Goal: Answer question/provide support: Share knowledge or assist other users

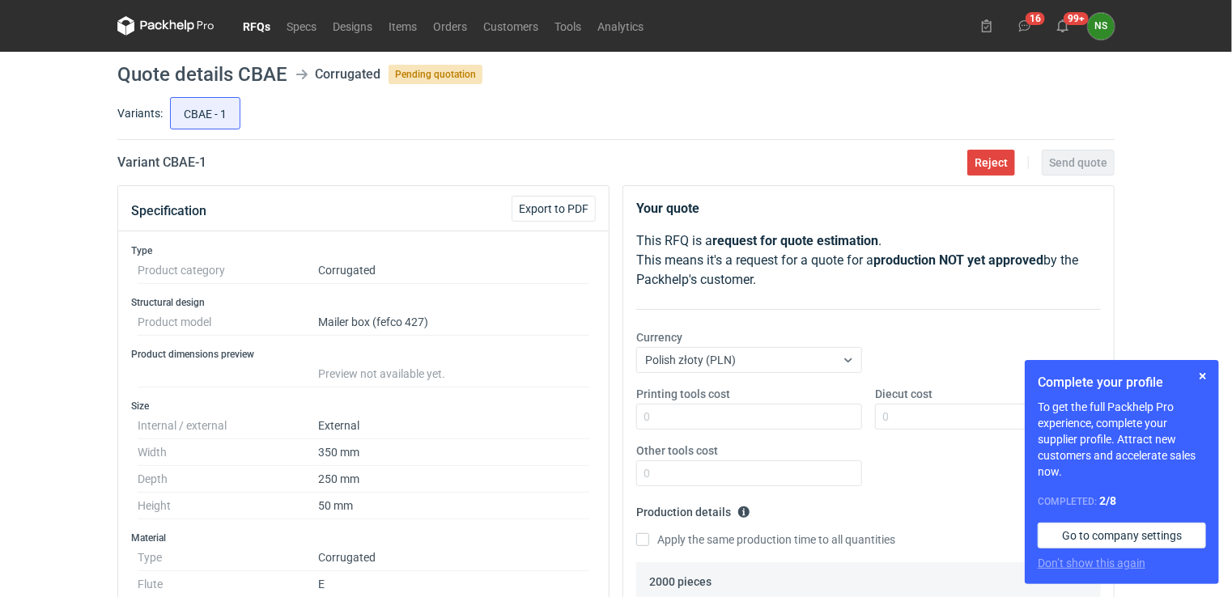
click at [262, 24] on link "RFQs" at bounding box center [257, 25] width 44 height 19
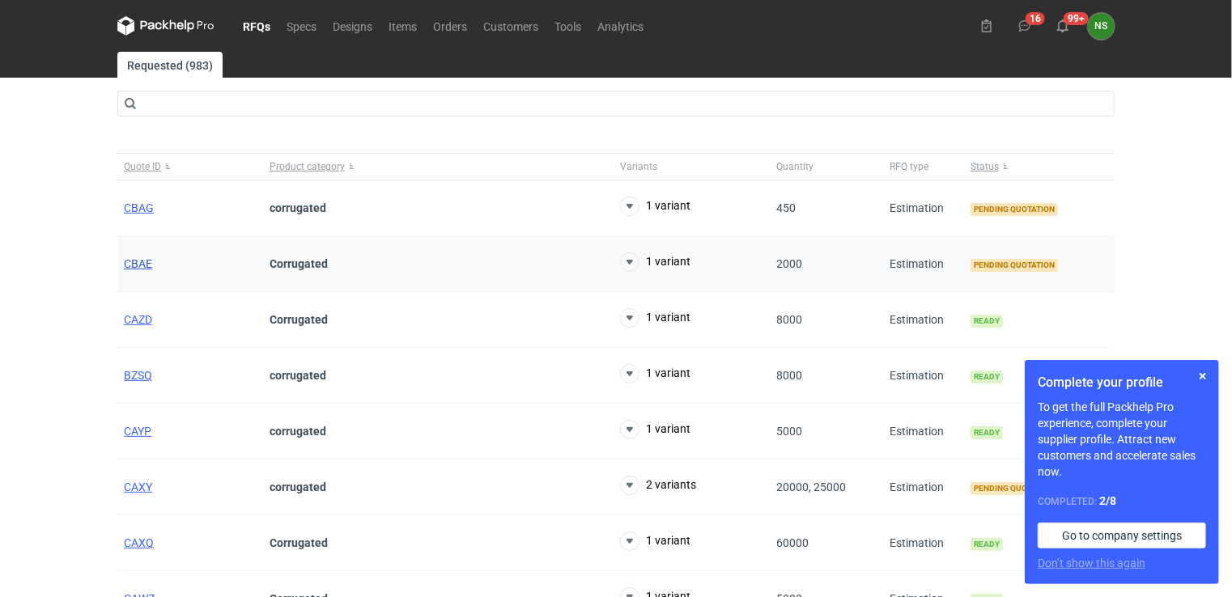
click at [136, 262] on span "CBAE" at bounding box center [138, 263] width 28 height 13
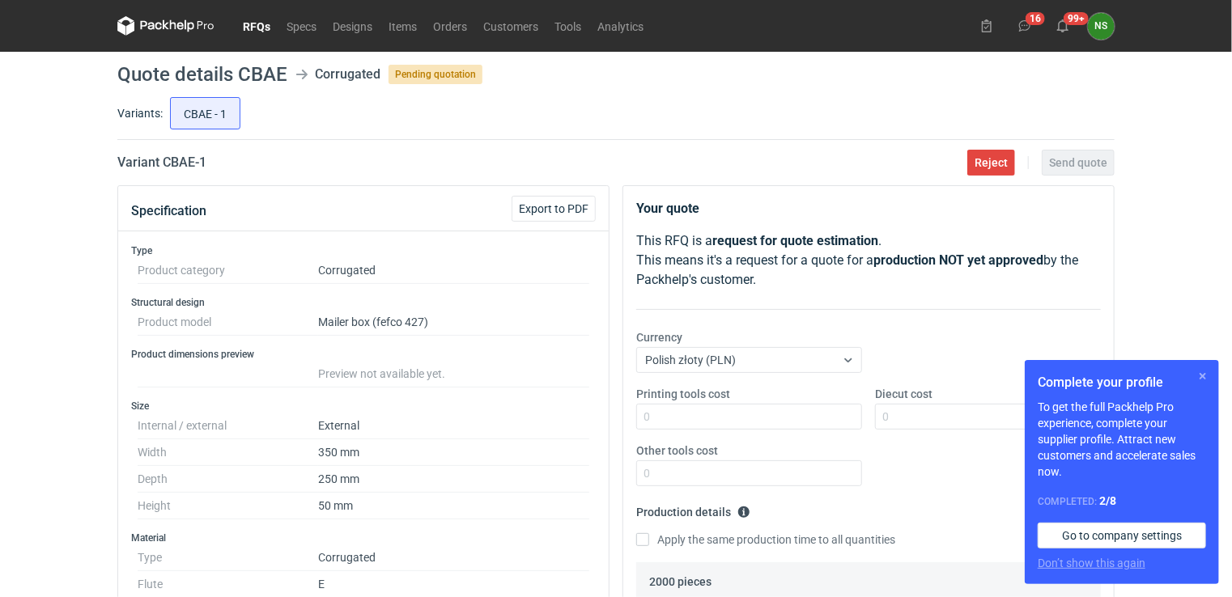
click at [1205, 371] on button "button" at bounding box center [1202, 376] width 19 height 19
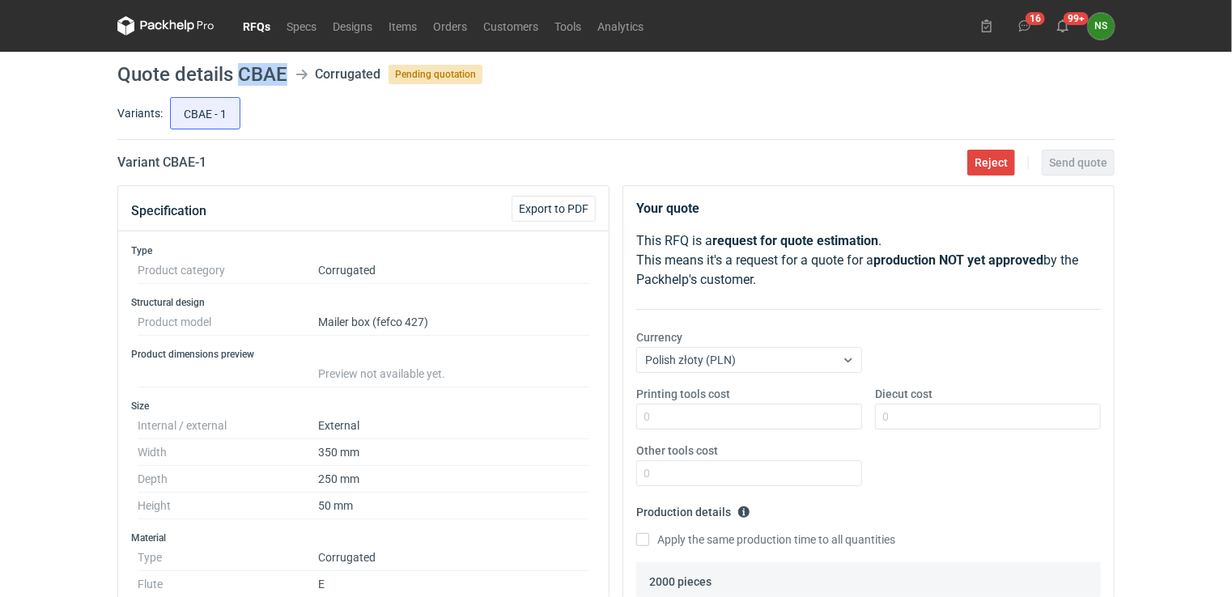
drag, startPoint x: 287, startPoint y: 66, endPoint x: 242, endPoint y: 69, distance: 45.4
click at [242, 69] on header "Quote details CBAE Corrugated Pending quotation" at bounding box center [615, 74] width 997 height 19
copy h1 "CBAE"
click at [274, 76] on h1 "Quote details CBAE" at bounding box center [202, 74] width 170 height 19
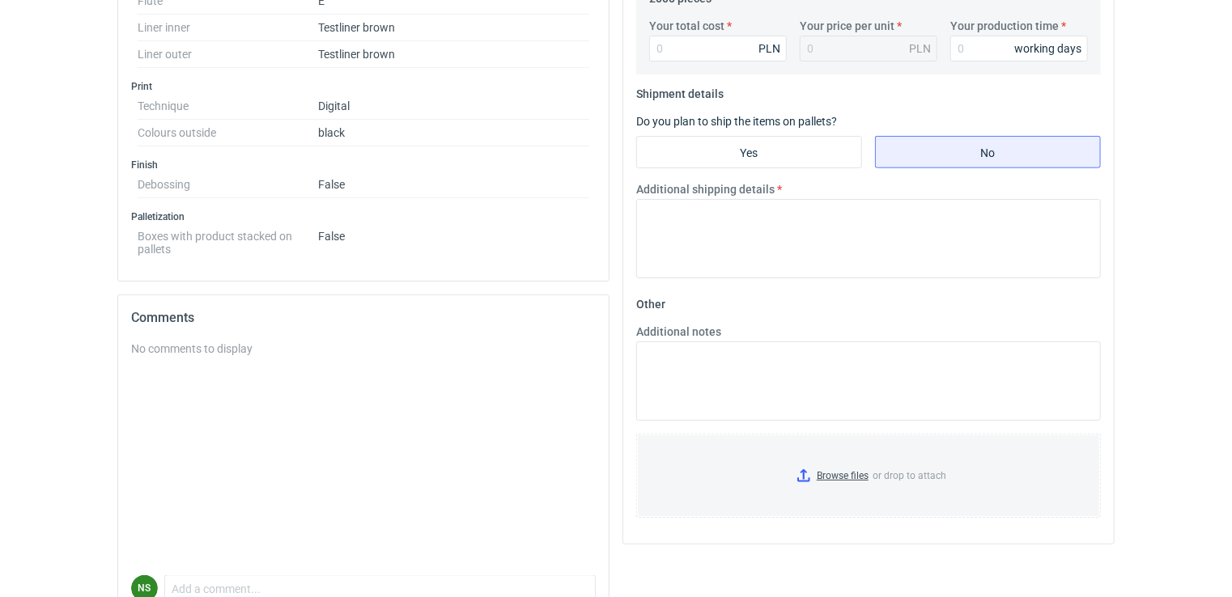
scroll to position [665, 0]
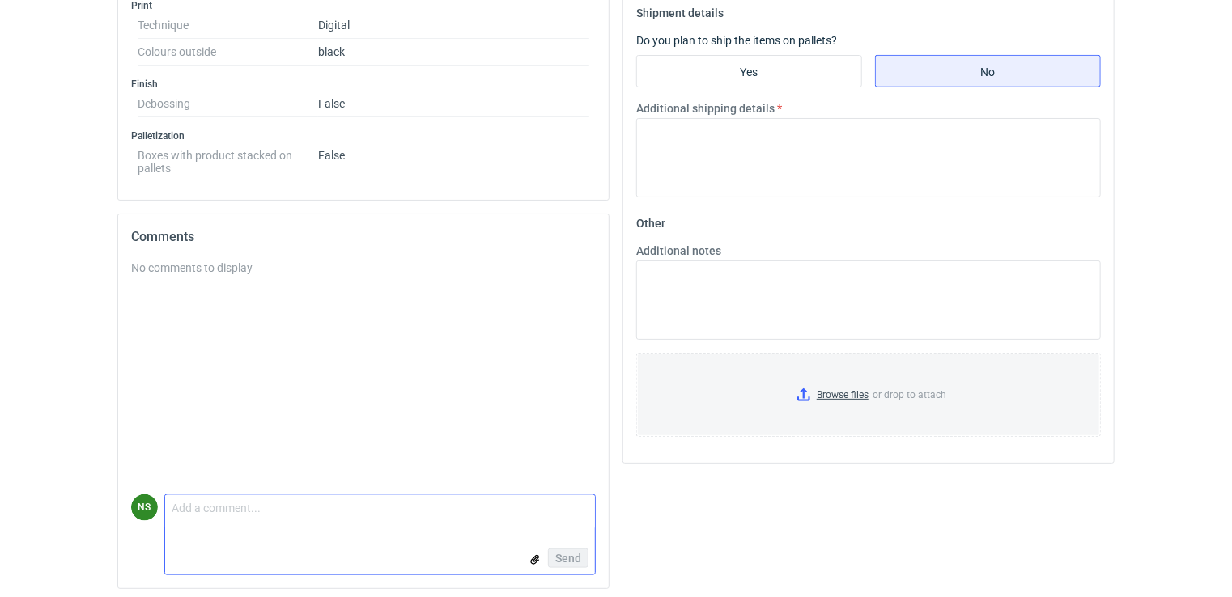
click at [295, 521] on textarea "Comment message" at bounding box center [380, 512] width 430 height 34
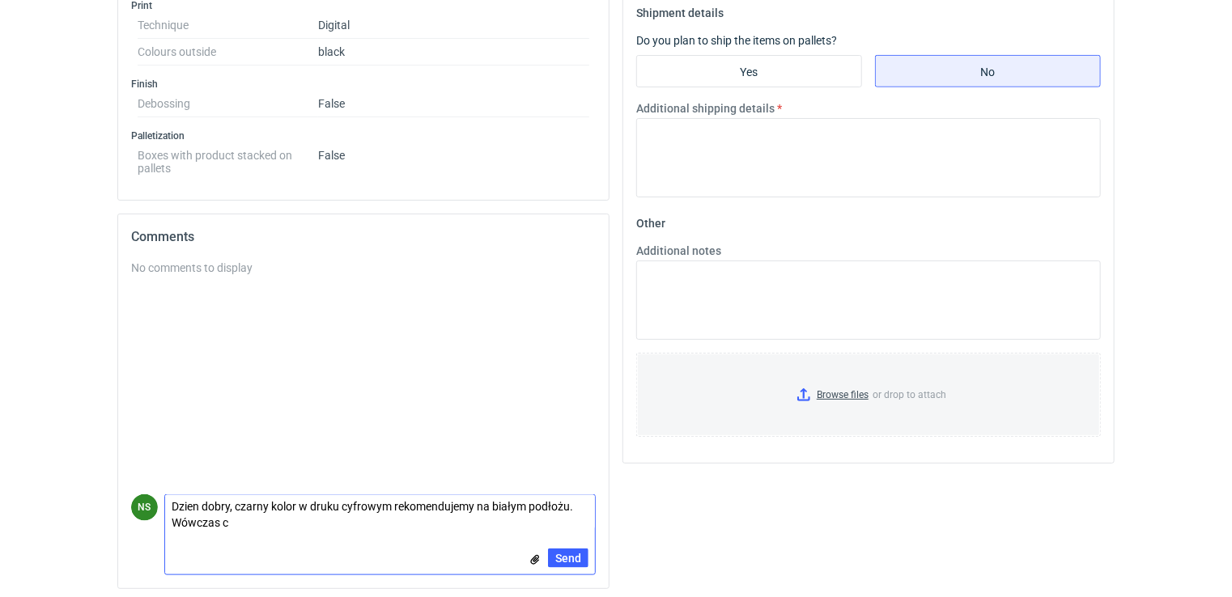
scroll to position [0, 0]
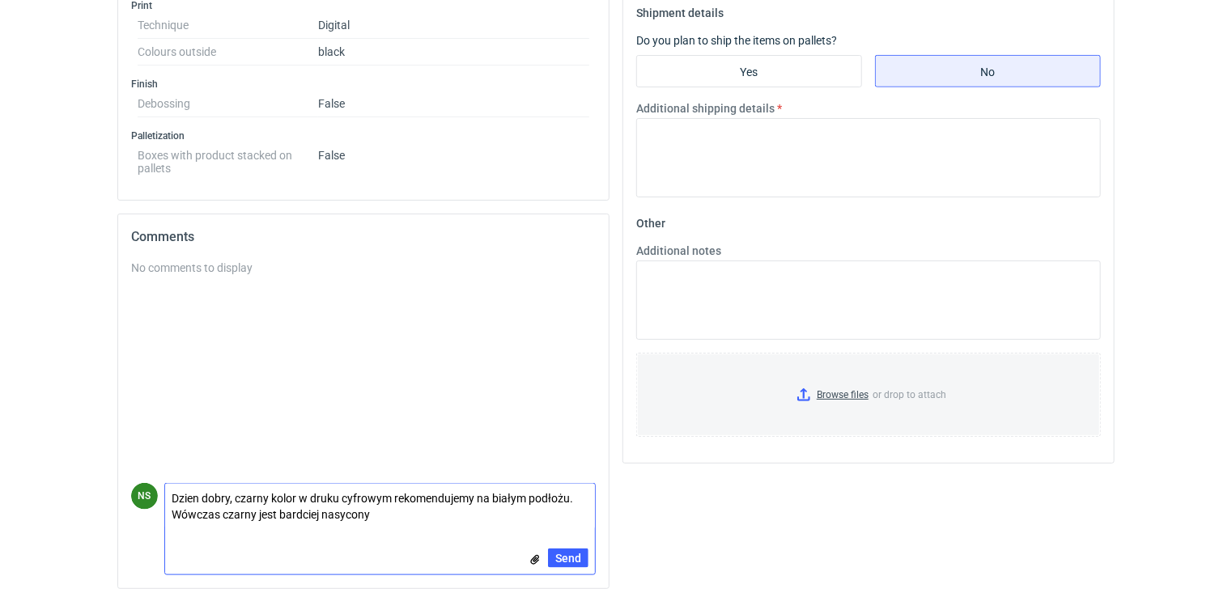
click at [301, 508] on textarea "Dzien dobry, czarny kolor w druku cyfrowym rekomendujemy na białym podłożu. Wów…" at bounding box center [380, 506] width 430 height 45
click at [180, 494] on textarea "Dzien dobry, czarny kolor w druku cyfrowym rekomendujemy na białym podłożu. Wów…" at bounding box center [380, 506] width 430 height 45
click at [308, 494] on textarea "Dzień dobry, czarny kolor w druku cyfrowym rekomendujemy na białym podłożu. Wów…" at bounding box center [380, 506] width 430 height 45
click at [538, 491] on textarea "Dzień dobry, czarny kolor w technologii druku cyfrowego rekomendujemy na białym…" at bounding box center [380, 506] width 430 height 45
click at [540, 512] on textarea "Dzień dobry, czarny kolor w technologii druku cyfrowego rekomendujemy wykonywać…" at bounding box center [380, 506] width 430 height 45
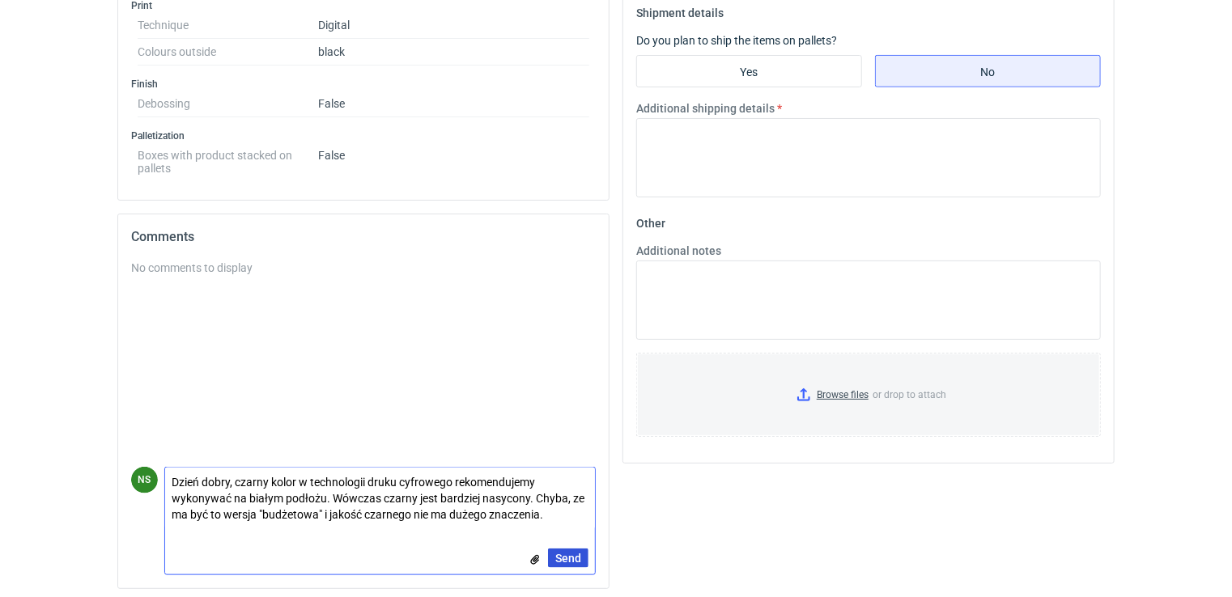
type textarea "Dzień dobry, czarny kolor w technologii druku cyfrowego rekomendujemy wykonywać…"
click at [571, 553] on span "Send" at bounding box center [568, 558] width 26 height 11
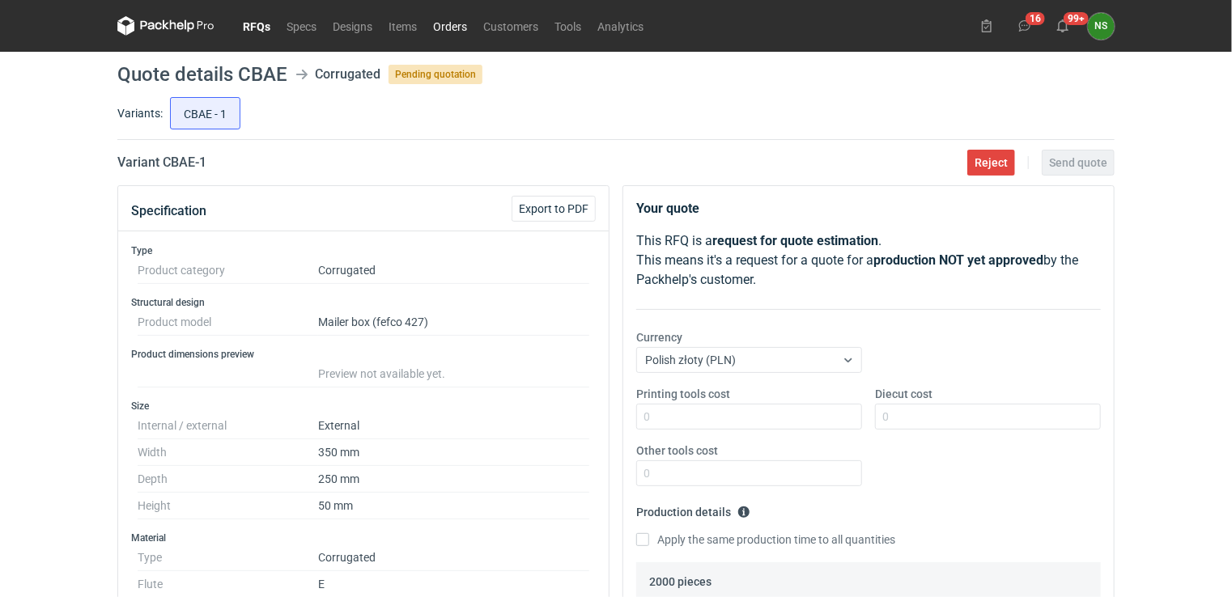
click at [454, 24] on link "Orders" at bounding box center [450, 25] width 50 height 19
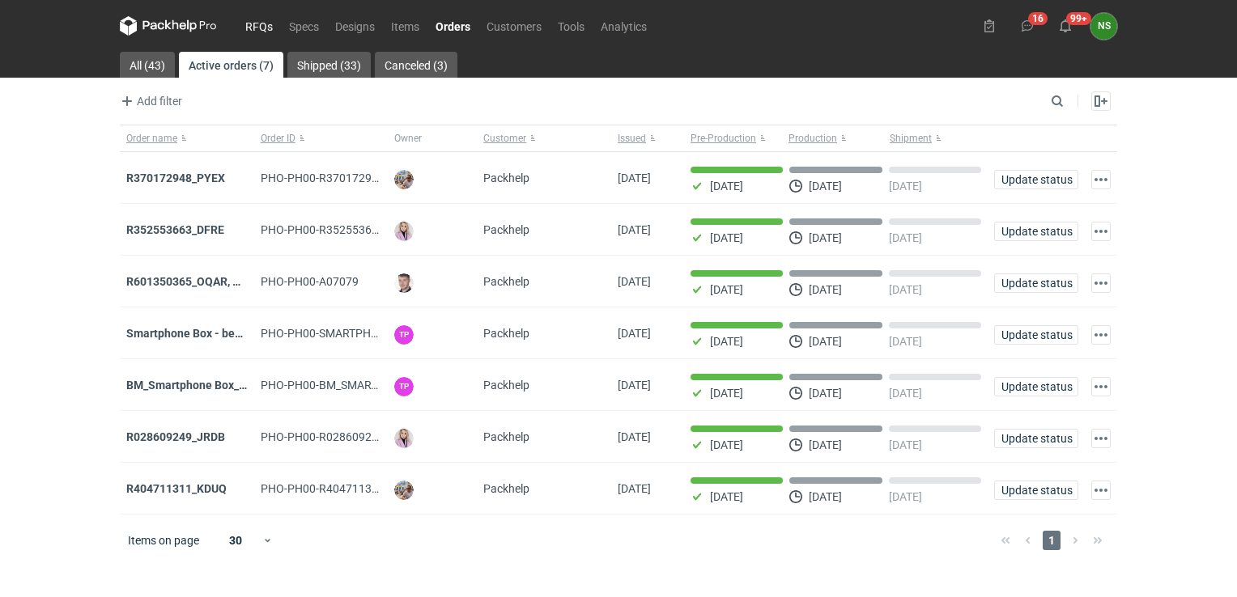
click at [265, 23] on link "RFQs" at bounding box center [259, 25] width 44 height 19
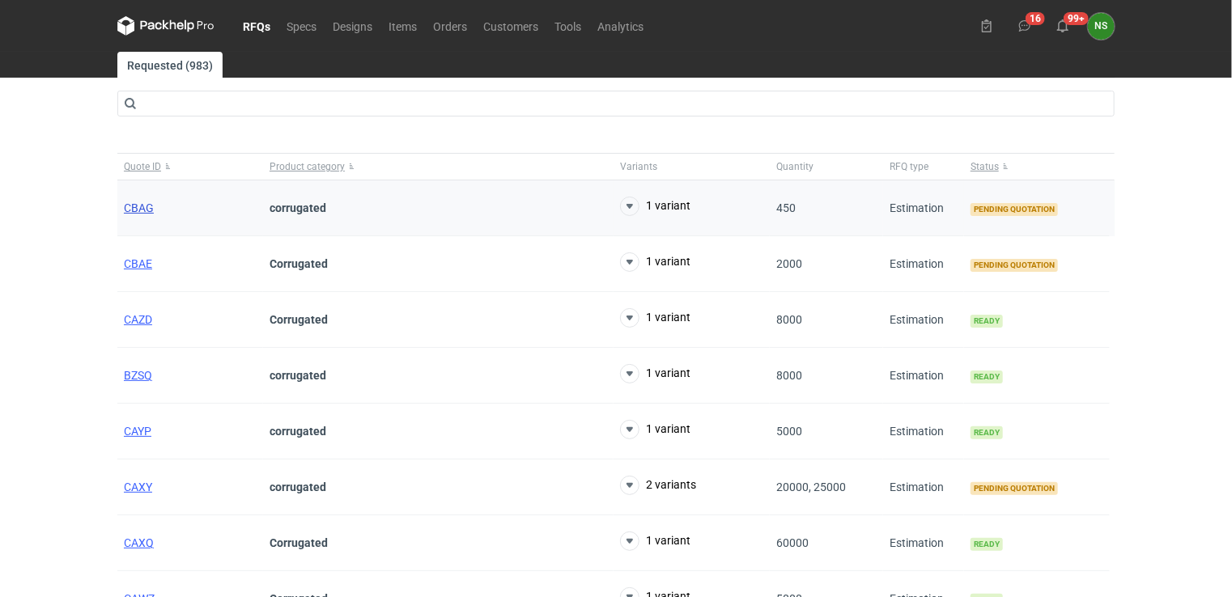
click at [138, 211] on span "CBAG" at bounding box center [139, 208] width 30 height 13
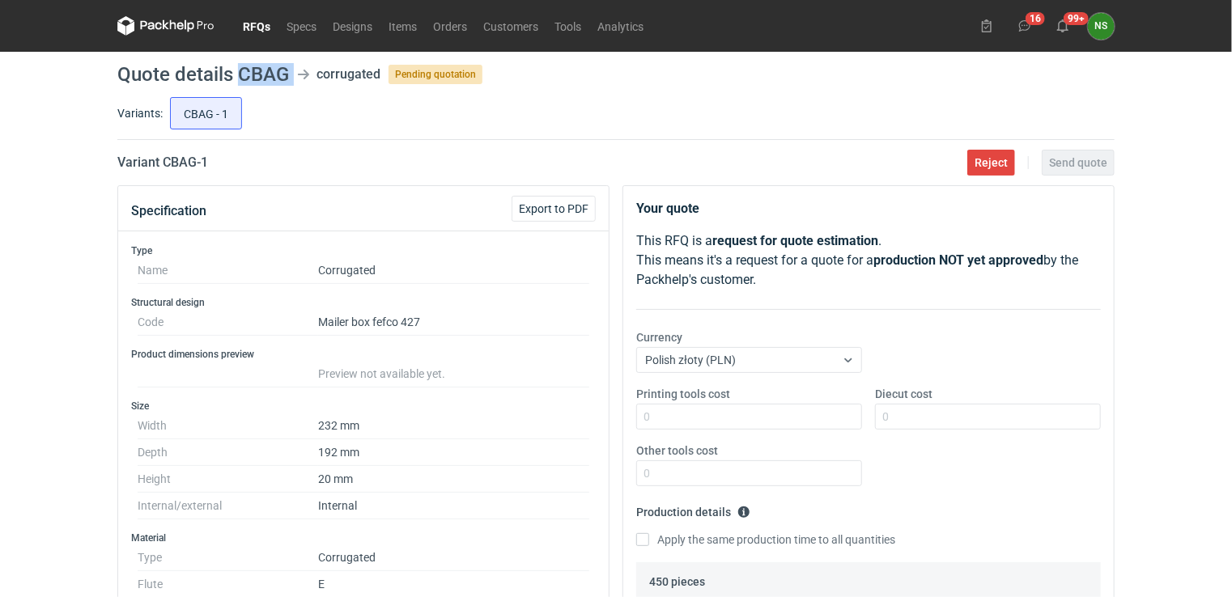
drag, startPoint x: 290, startPoint y: 70, endPoint x: 240, endPoint y: 71, distance: 50.2
click at [240, 71] on header "Quote details CBAG corrugated Pending quotation" at bounding box center [615, 74] width 997 height 19
click at [441, 24] on link "Orders" at bounding box center [450, 25] width 50 height 19
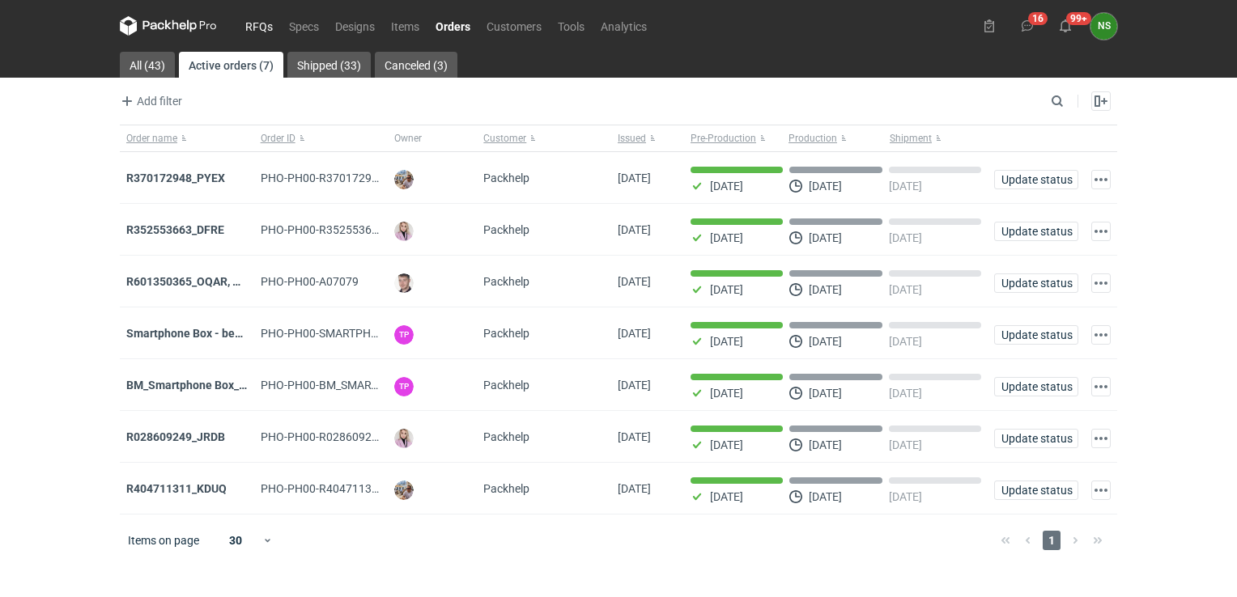
click at [251, 27] on link "RFQs" at bounding box center [259, 25] width 44 height 19
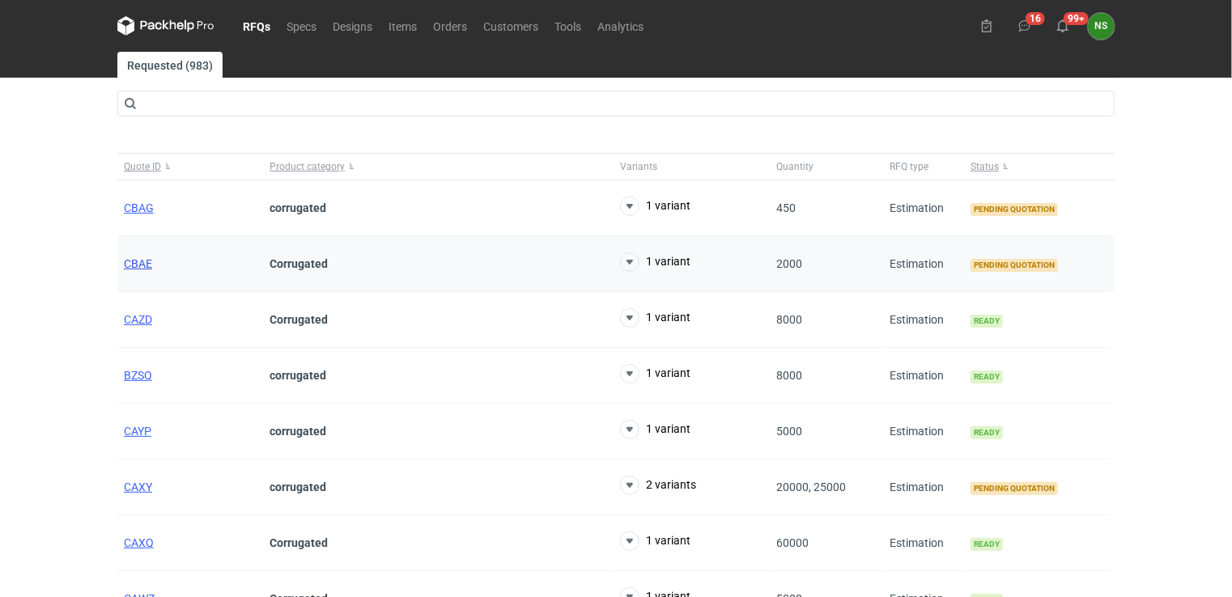
click at [134, 262] on span "CBAE" at bounding box center [138, 263] width 28 height 13
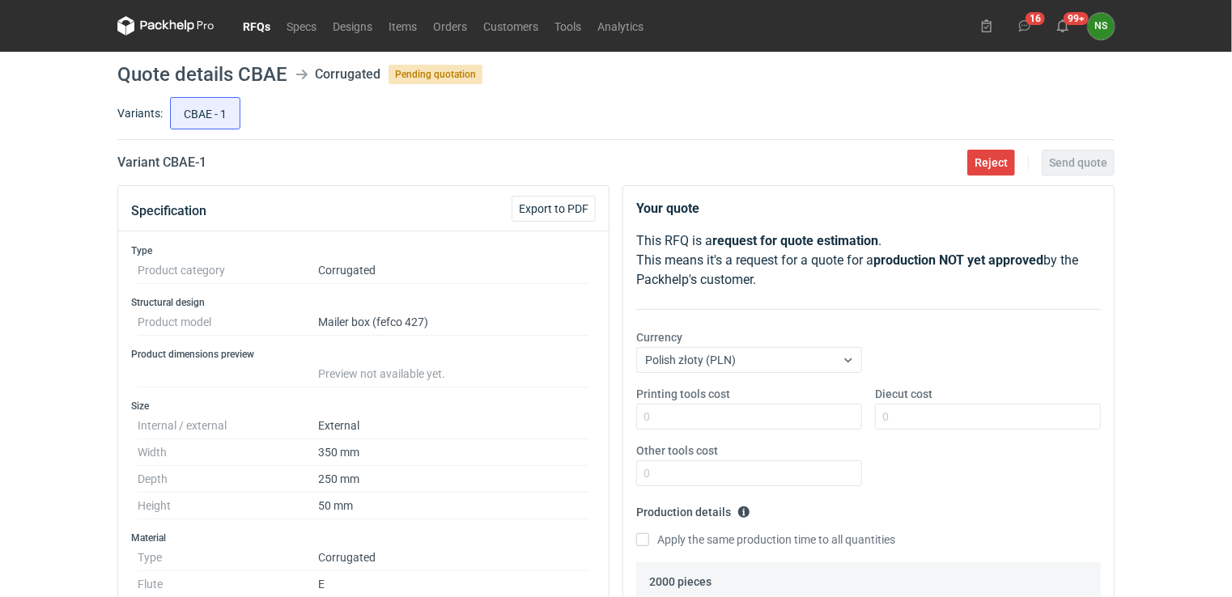
click at [255, 23] on link "RFQs" at bounding box center [257, 25] width 44 height 19
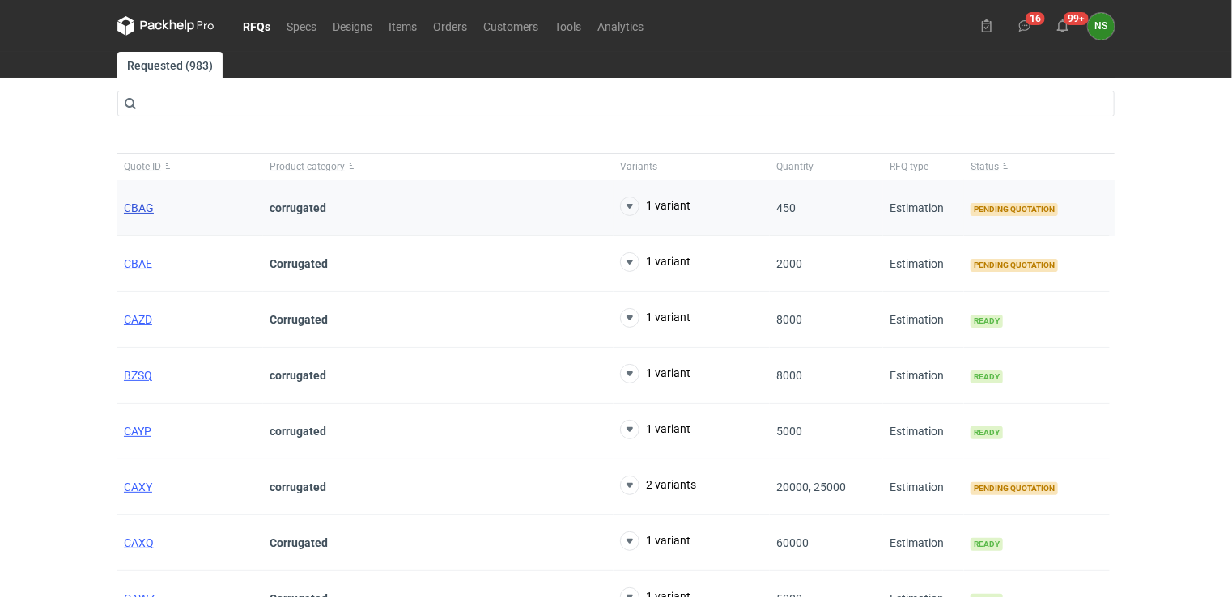
click at [134, 206] on span "CBAG" at bounding box center [139, 208] width 30 height 13
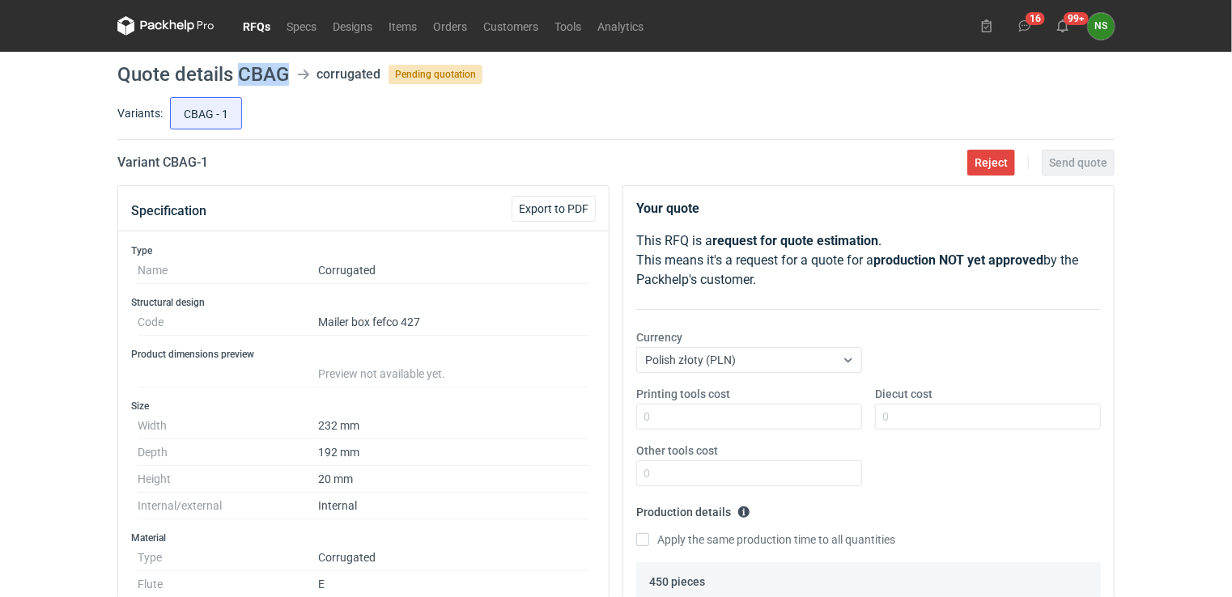
drag, startPoint x: 290, startPoint y: 72, endPoint x: 236, endPoint y: 71, distance: 54.2
click at [236, 71] on header "Quote details CBAG corrugated Pending quotation" at bounding box center [615, 74] width 997 height 19
copy h1 "CBAG"
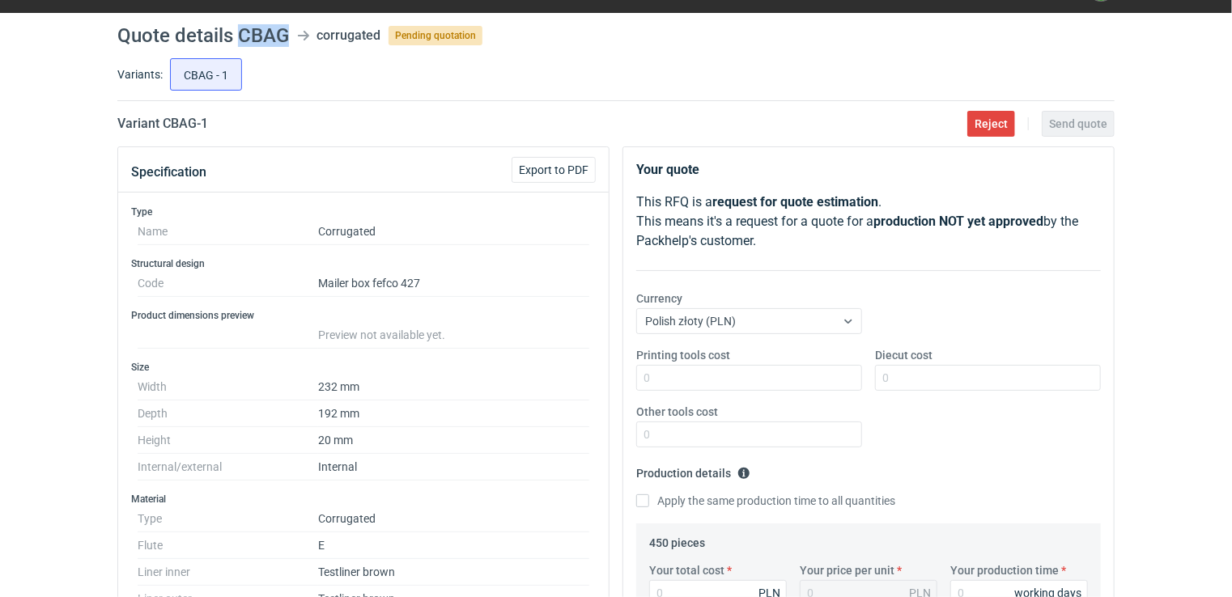
scroll to position [19, 0]
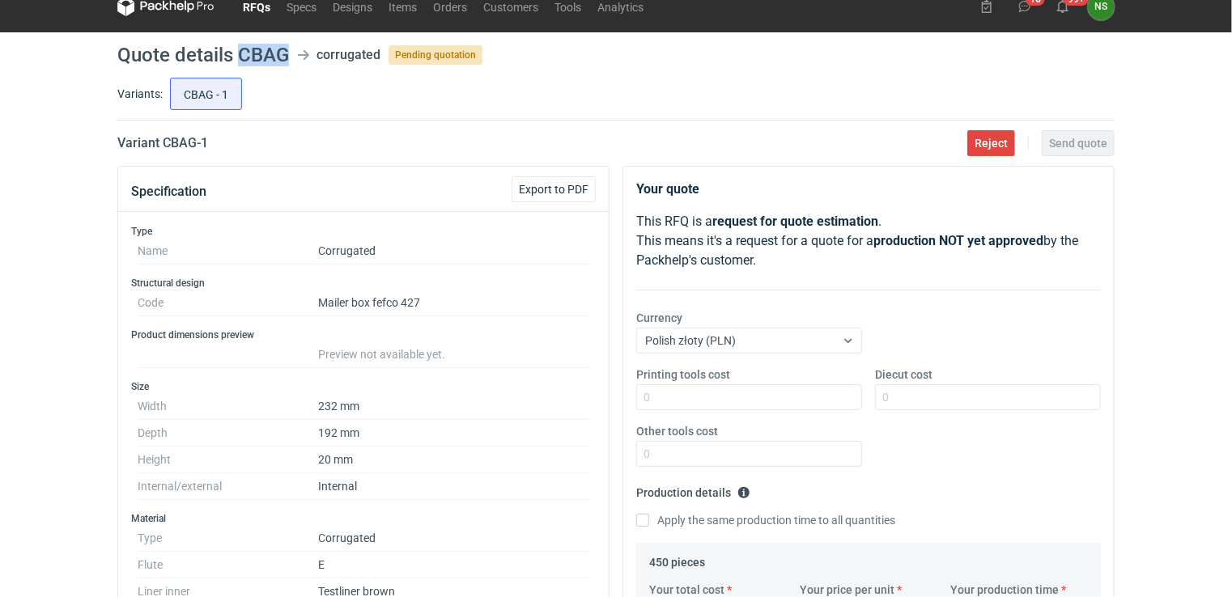
click at [255, 9] on link "RFQs" at bounding box center [257, 6] width 44 height 19
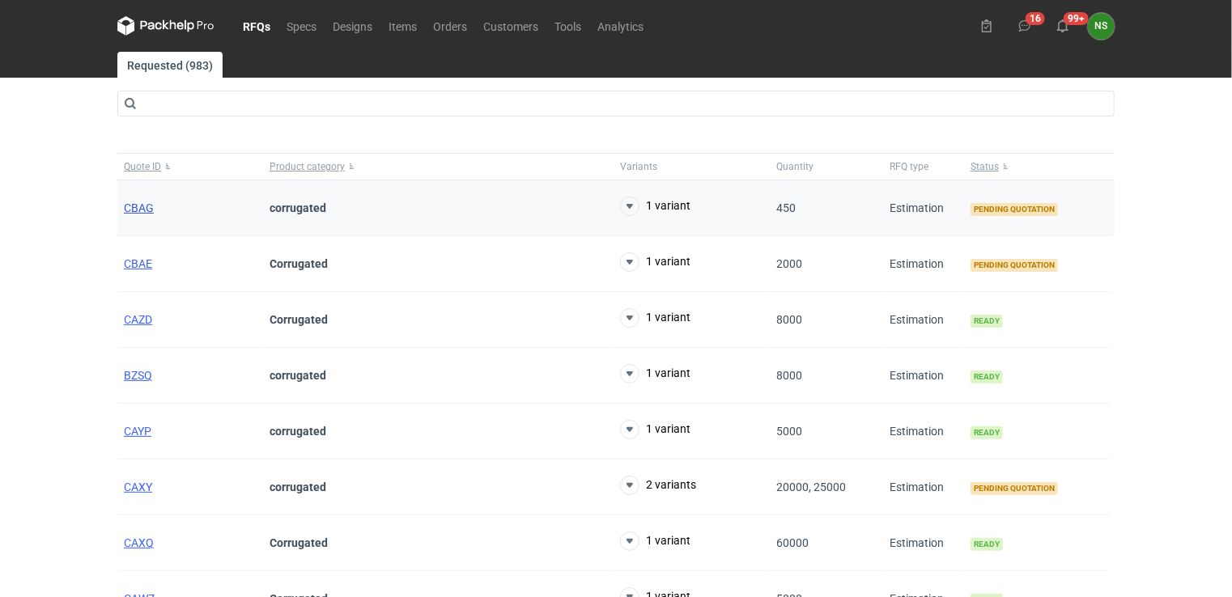
click at [136, 206] on span "CBAG" at bounding box center [139, 208] width 30 height 13
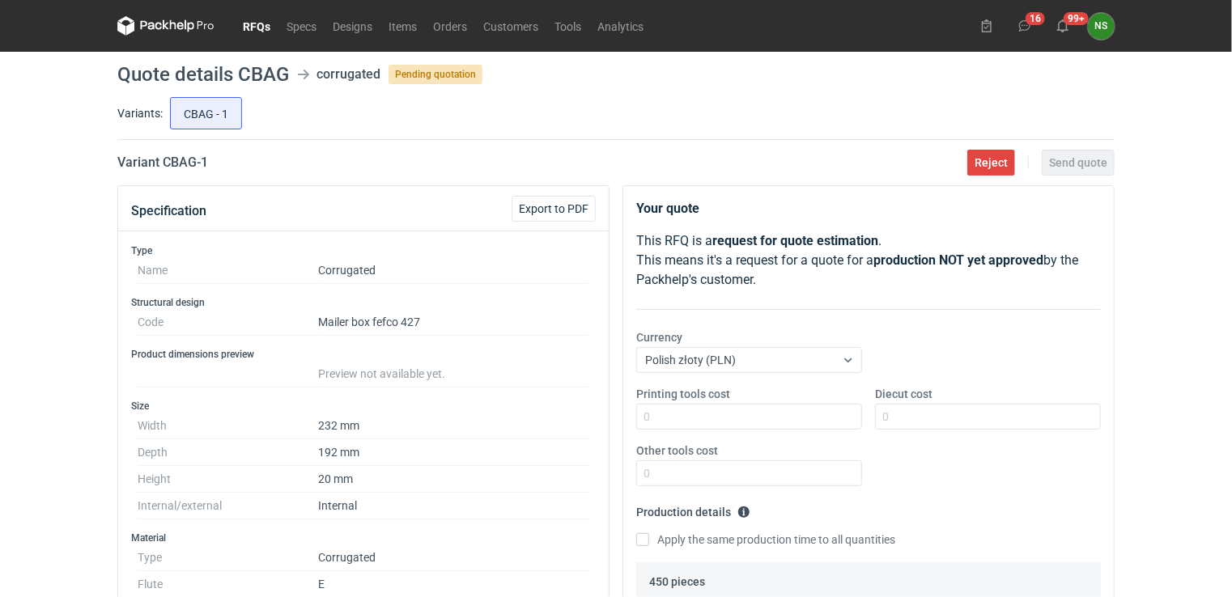
click at [249, 21] on link "RFQs" at bounding box center [257, 25] width 44 height 19
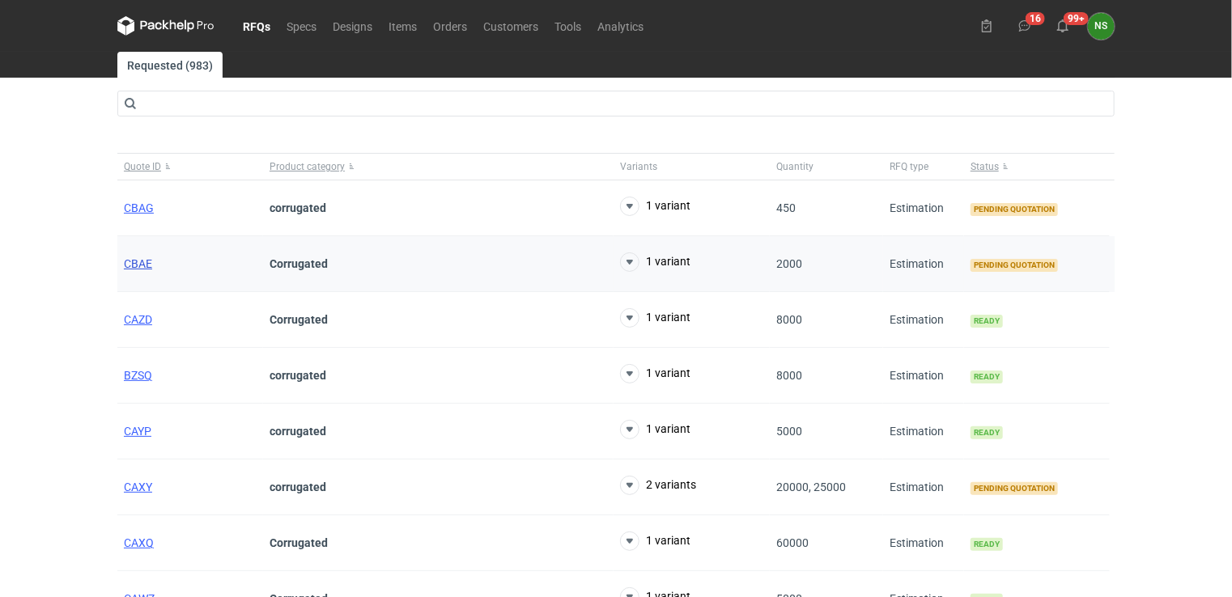
click at [136, 261] on span "CBAE" at bounding box center [138, 263] width 28 height 13
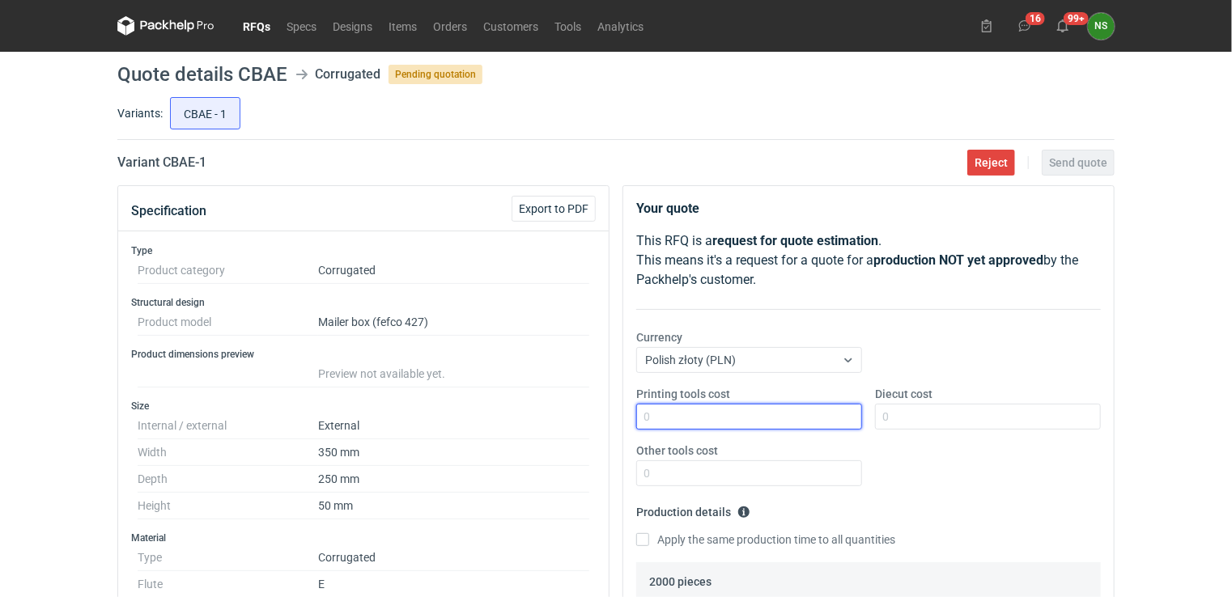
drag, startPoint x: 678, startPoint y: 411, endPoint x: 686, endPoint y: 417, distance: 10.6
click at [678, 411] on input "Printing tools cost" at bounding box center [749, 417] width 226 height 26
type input "0"
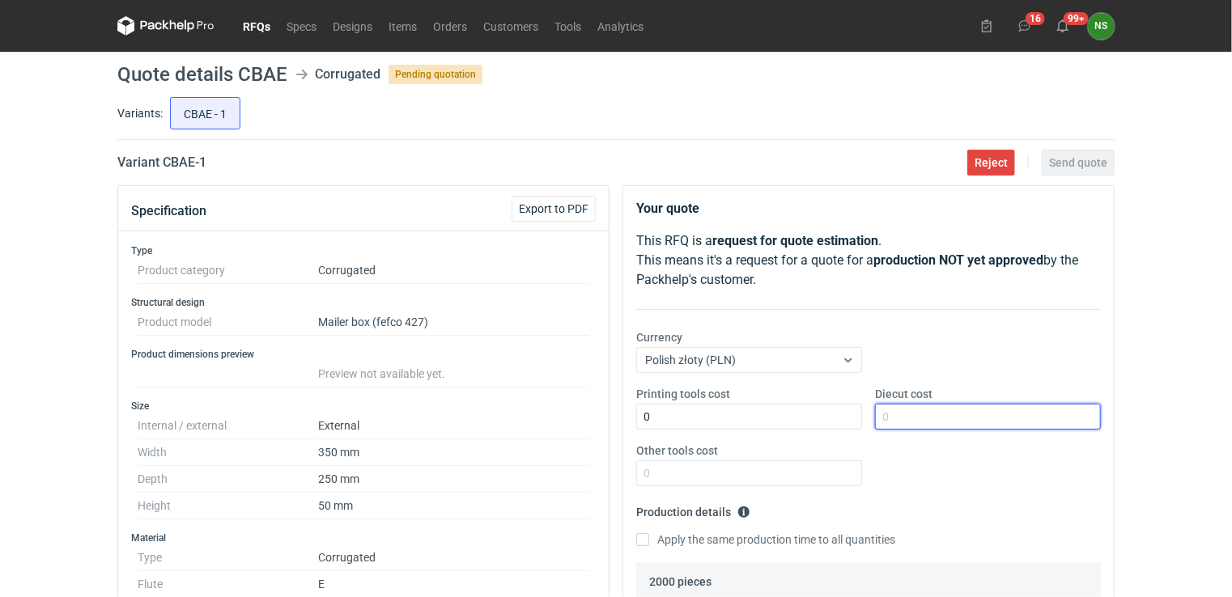
click at [894, 419] on input "Diecut cost" at bounding box center [988, 417] width 226 height 26
type input "2200"
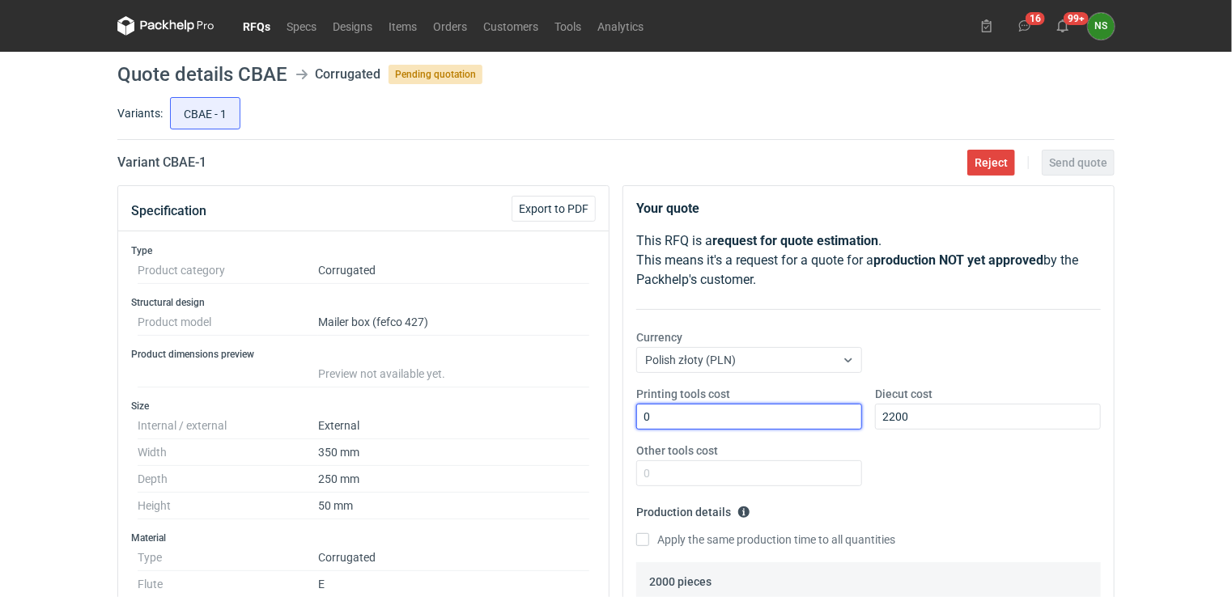
click at [674, 422] on input "0" at bounding box center [749, 417] width 226 height 26
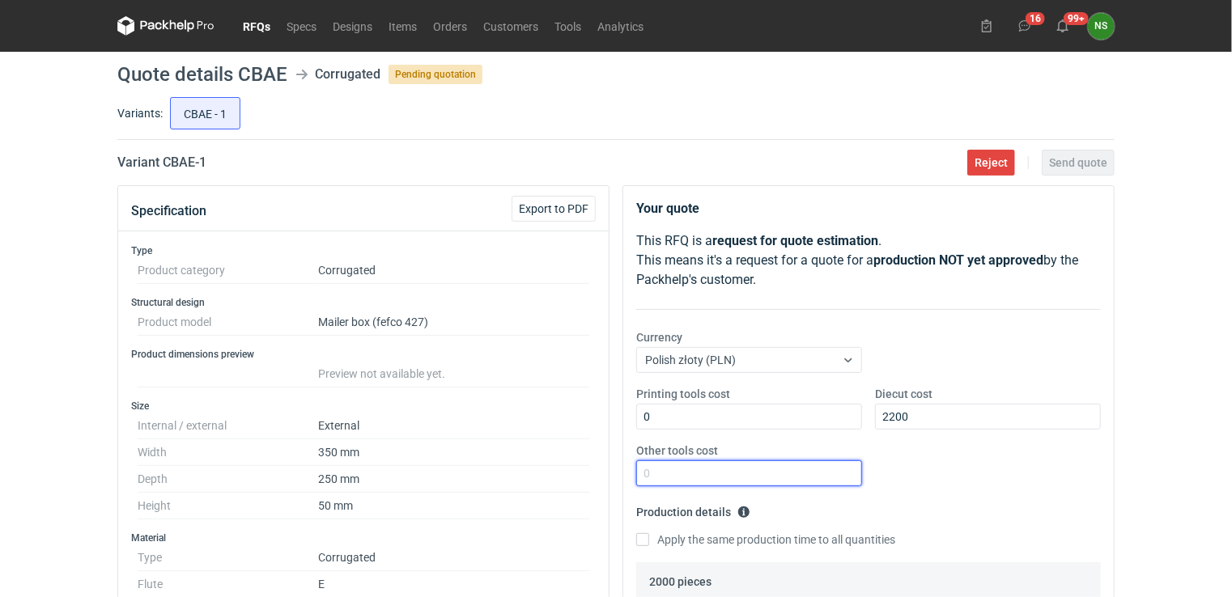
click at [677, 467] on input "Other tools cost" at bounding box center [749, 474] width 226 height 26
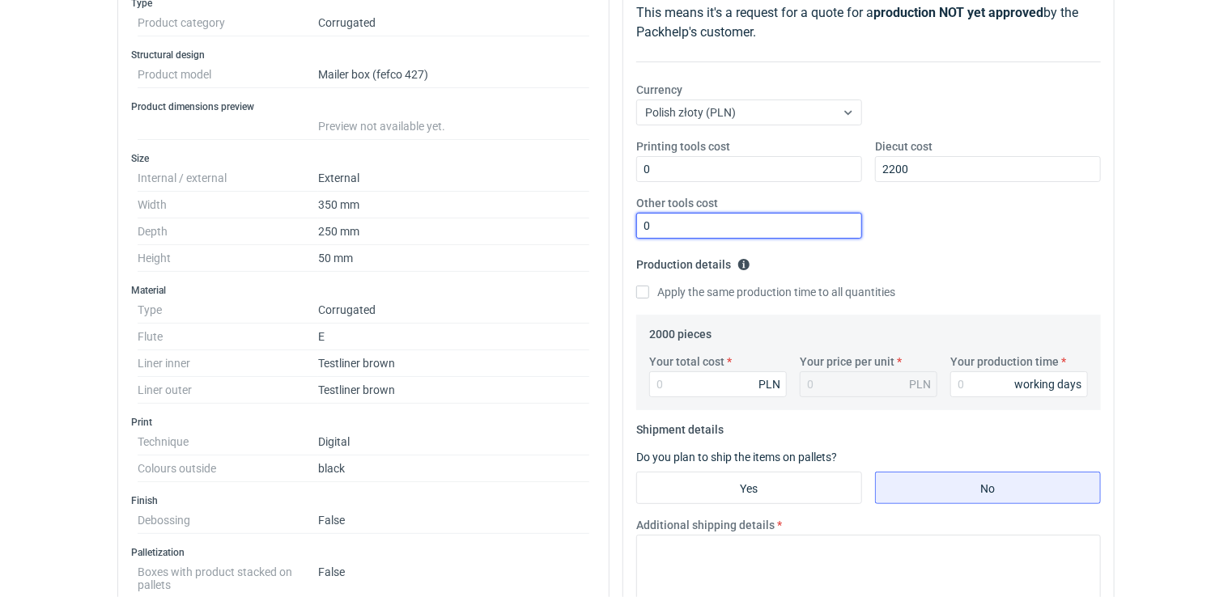
scroll to position [302, 0]
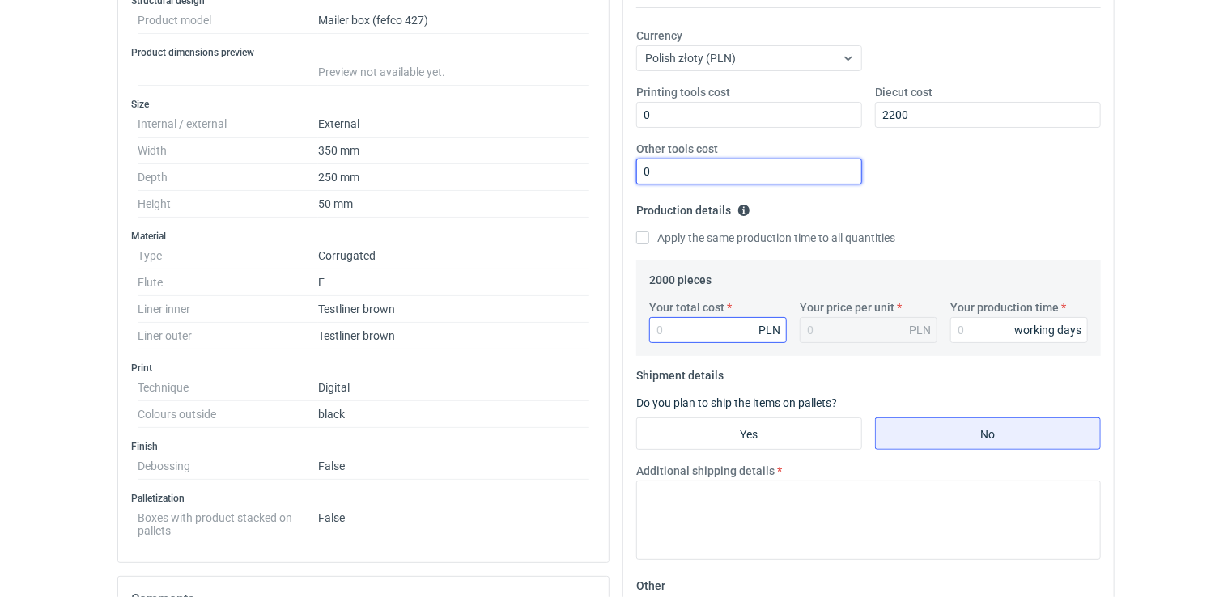
type input "0"
click at [682, 324] on input "Your total cost" at bounding box center [718, 330] width 138 height 26
paste input "5092.00"
type input "5092.00"
type input "2.55"
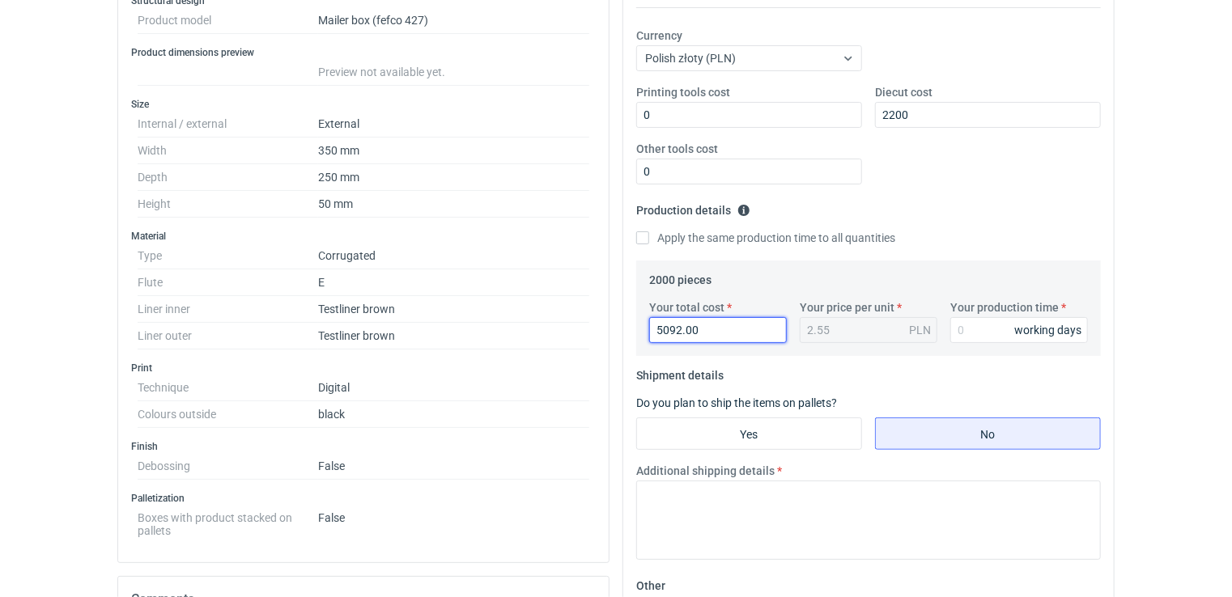
type input "5092.00"
click at [878, 323] on div "2.55 PLN" at bounding box center [869, 330] width 138 height 26
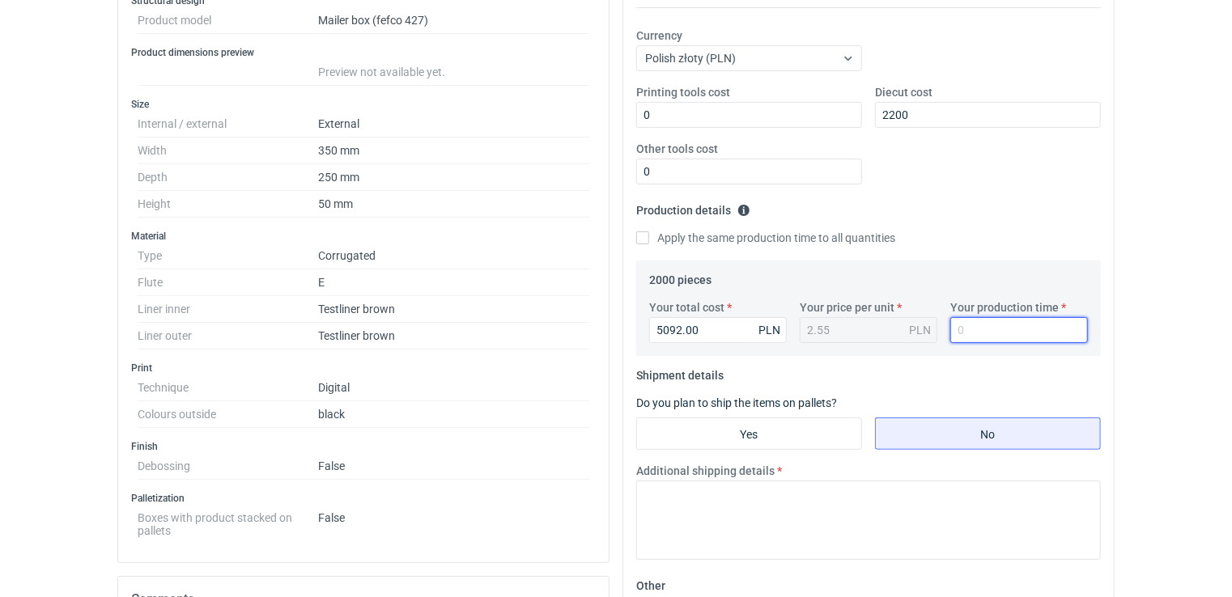
click at [1001, 323] on input "Your production time" at bounding box center [1019, 330] width 138 height 26
type input "15"
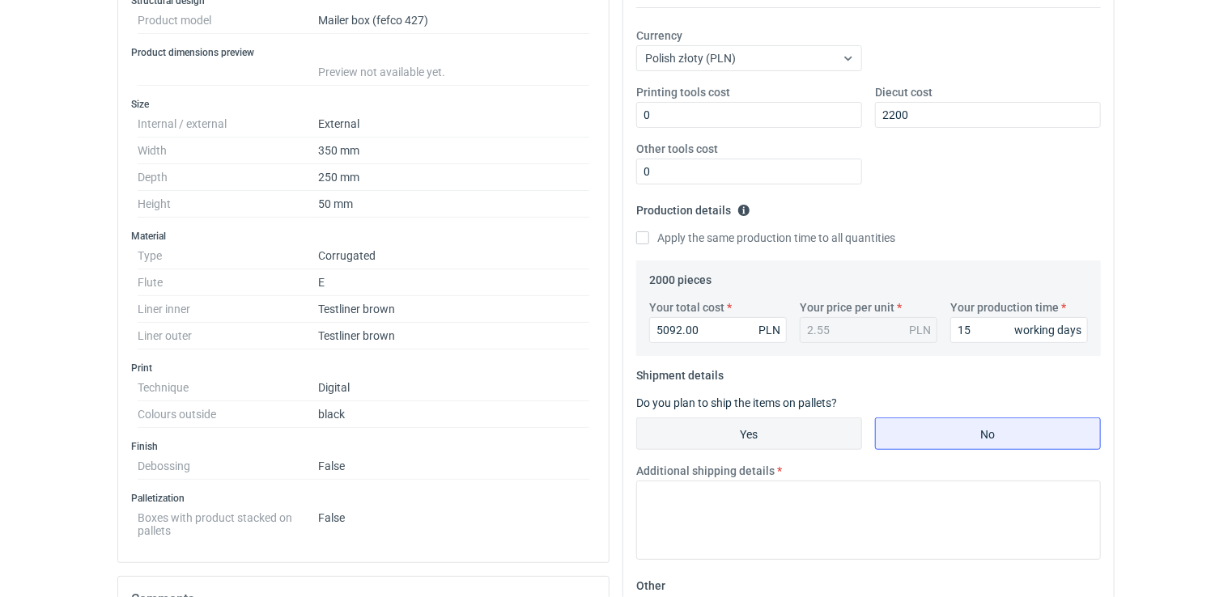
click at [745, 439] on input "Yes" at bounding box center [749, 434] width 224 height 31
radio input "true"
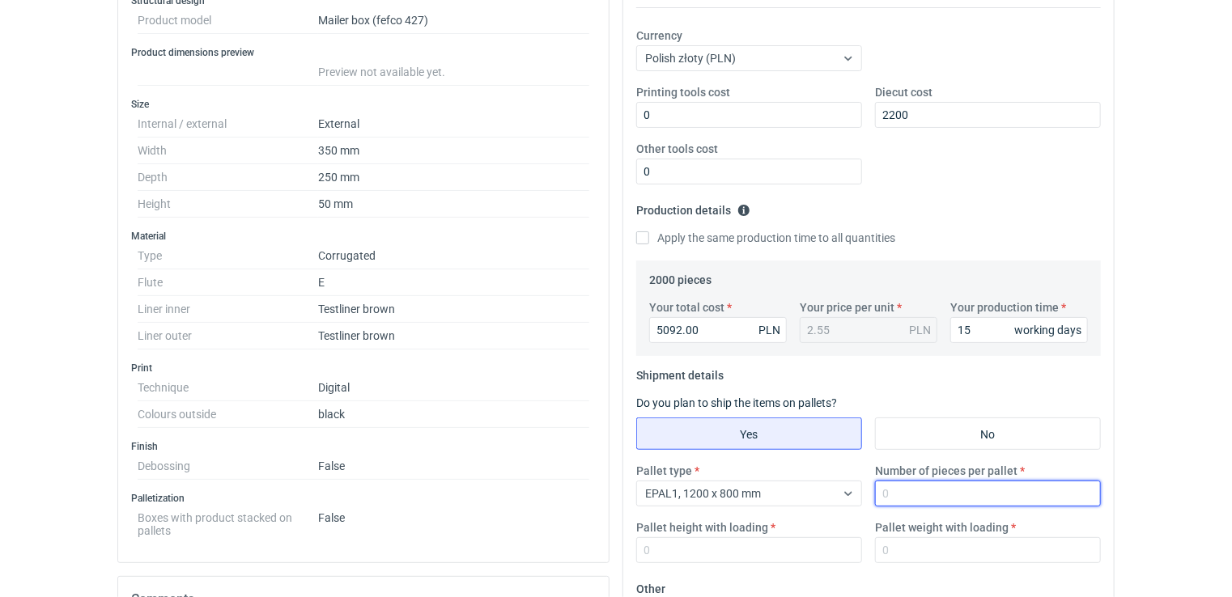
click at [902, 485] on input "Number of pieces per pallet" at bounding box center [988, 494] width 226 height 26
type input "2000"
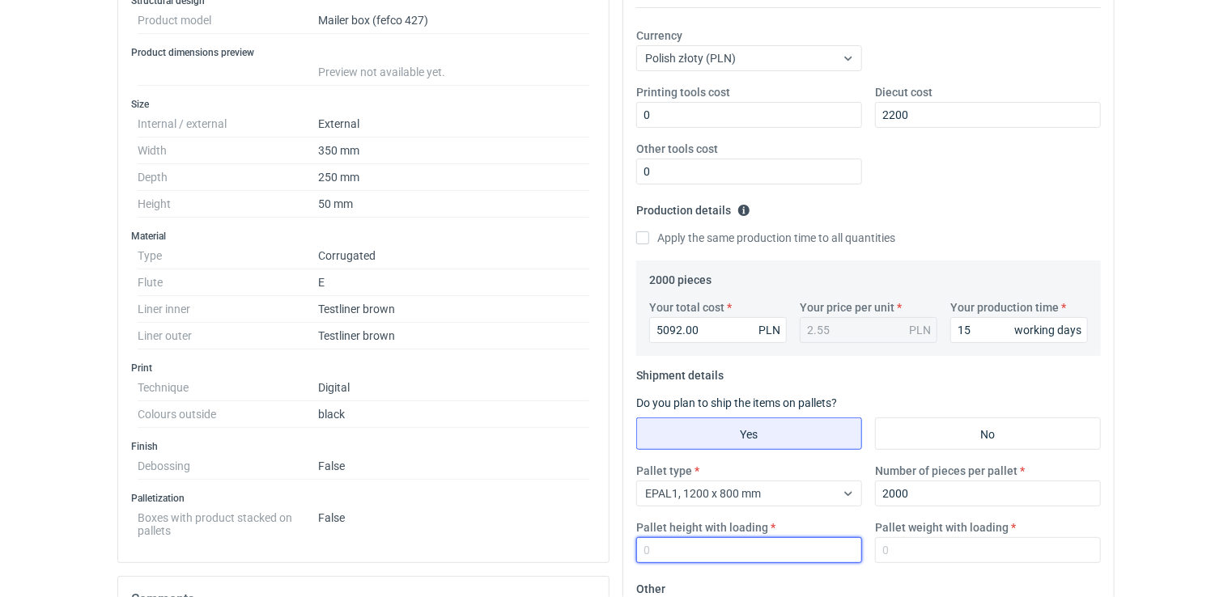
click at [761, 555] on input "Pallet height with loading" at bounding box center [749, 551] width 226 height 26
type input "1850"
click at [912, 563] on div "Pallet type EPAL1, 1200 x 800 mm Number of pieces per pallet 2000 Pallet height…" at bounding box center [869, 519] width 478 height 113
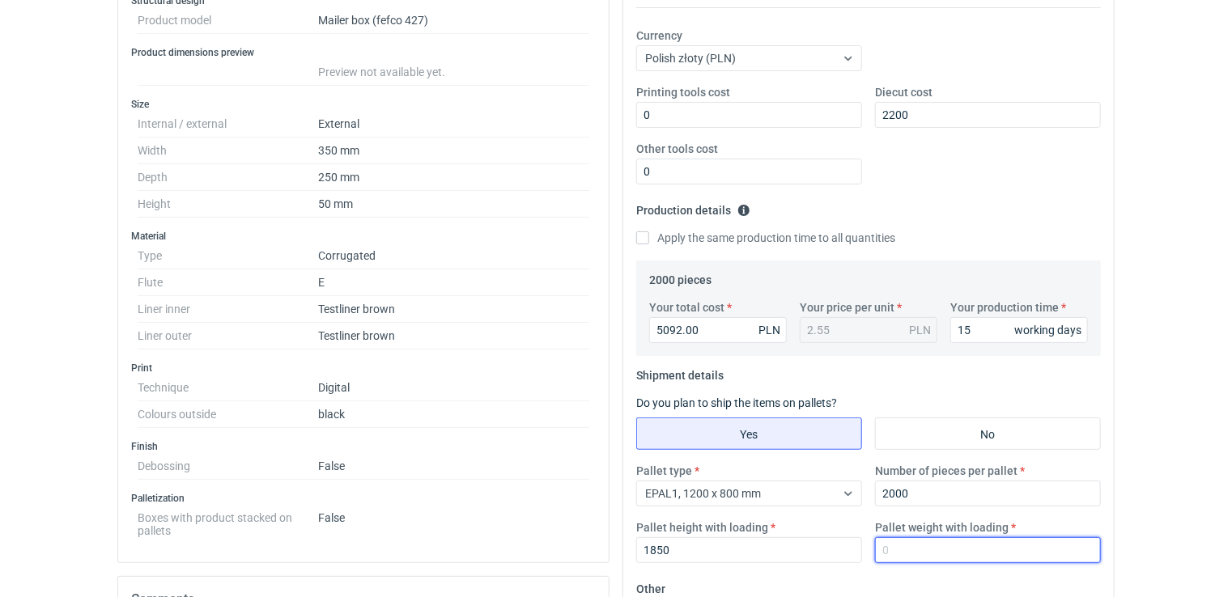
click at [910, 548] on input "Pallet weight with loading" at bounding box center [988, 551] width 226 height 26
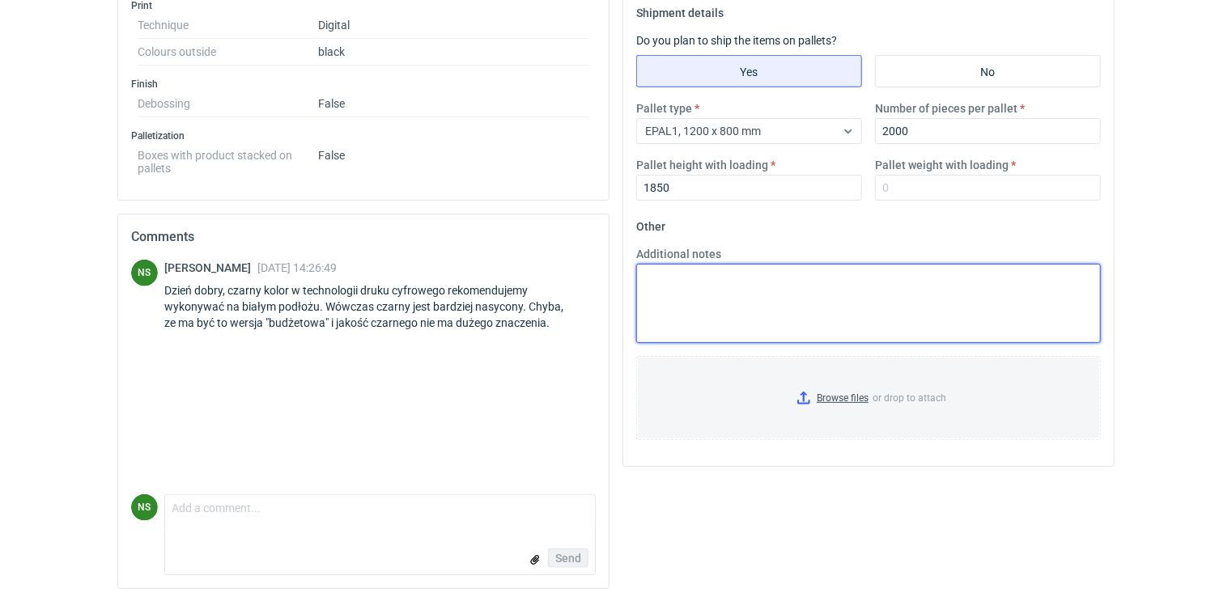
click at [678, 296] on textarea "Additional notes" at bounding box center [868, 303] width 465 height 79
type textarea "g"
type textarea "szaro/szara gramatura 378"
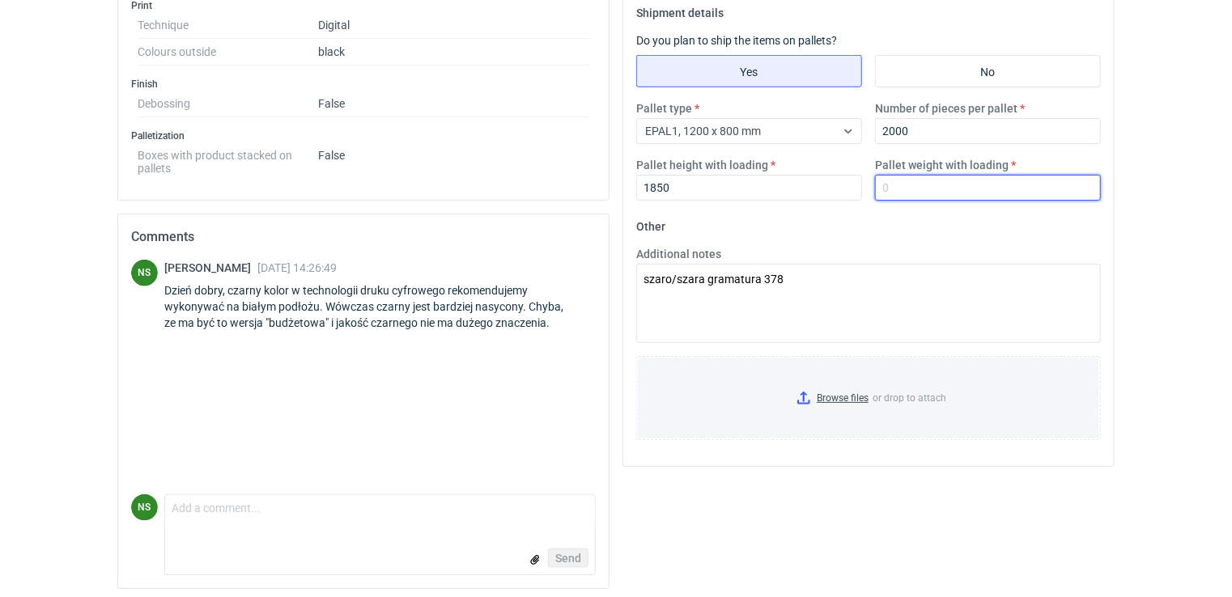
click at [912, 181] on input "Pallet weight with loading" at bounding box center [988, 188] width 226 height 26
type input "180"
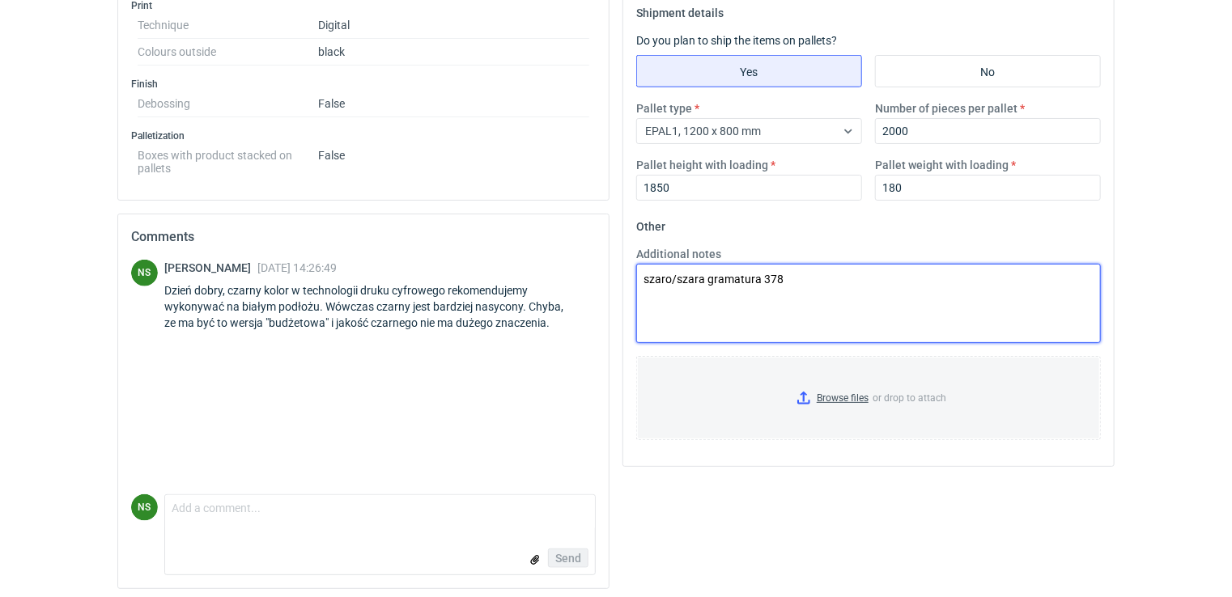
click at [780, 281] on textarea "szaro/szara gramatura 378" at bounding box center [868, 303] width 465 height 79
click at [750, 300] on textarea "szaro/szara gramatura 378 czarny nadruk w digitalu rekomendujmey na białym podł…" at bounding box center [868, 303] width 465 height 79
click at [801, 297] on textarea "szaro/szara gramatura 378 czarny nadruk w digitalu rekomendujmey na białym podł…" at bounding box center [868, 303] width 465 height 79
click at [849, 291] on textarea "szaro/szara gramatura 378 czarny nadruk w digitalu rekomendujmey na białym podł…" at bounding box center [868, 303] width 465 height 79
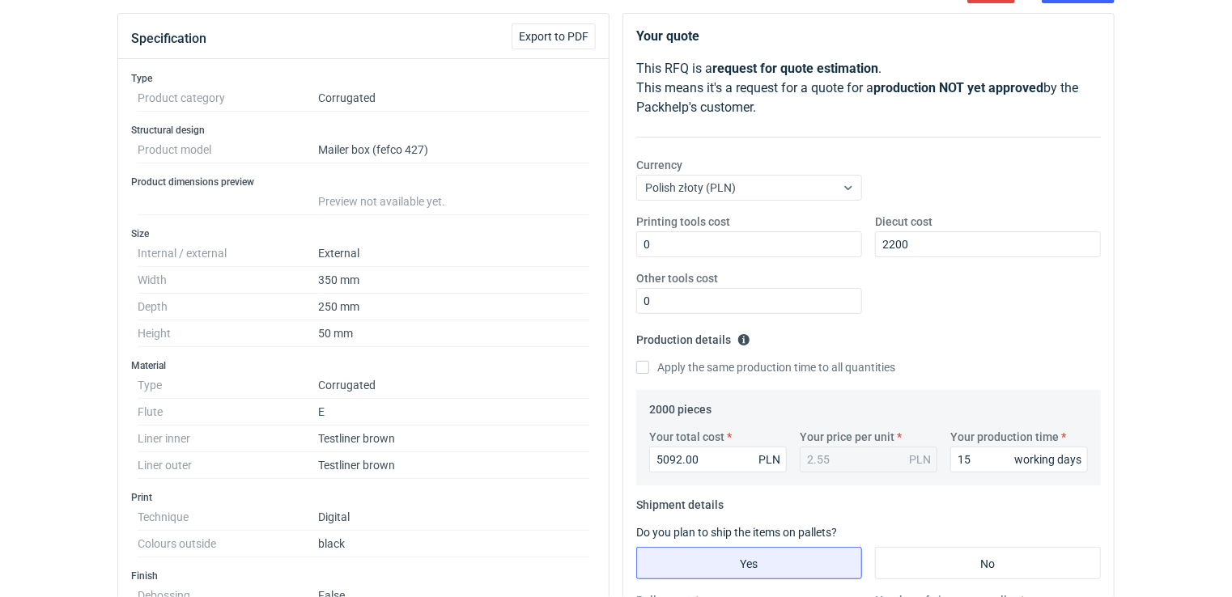
scroll to position [159, 0]
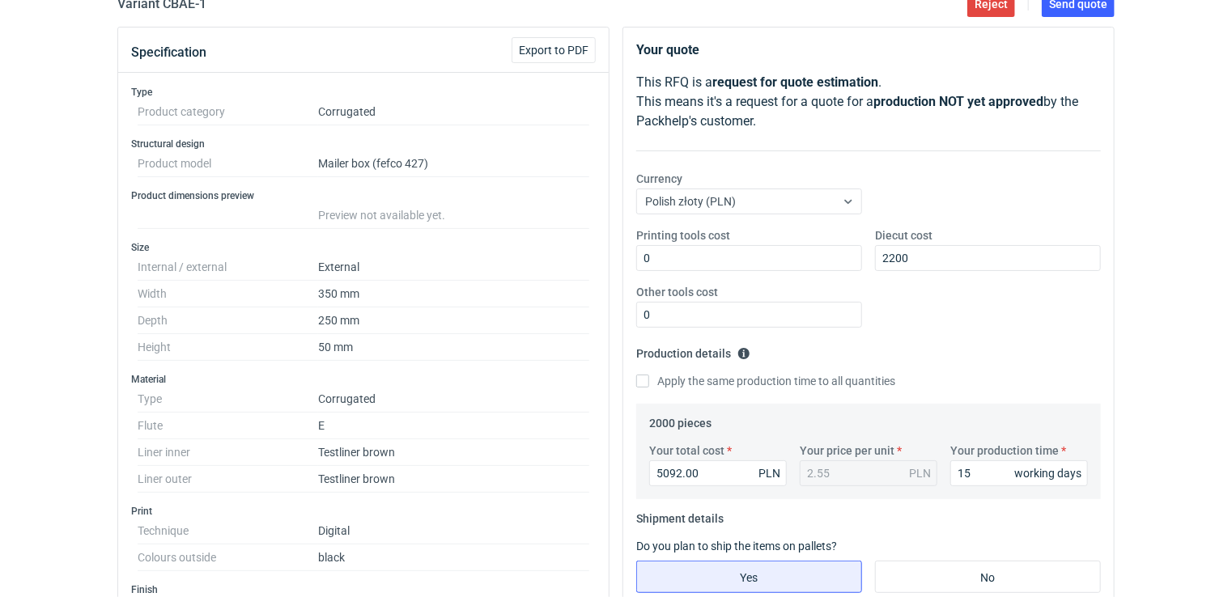
type textarea "szaro/szara gramatura 378 czarny nadruk w digitalu rekomendujemy na białym podł…"
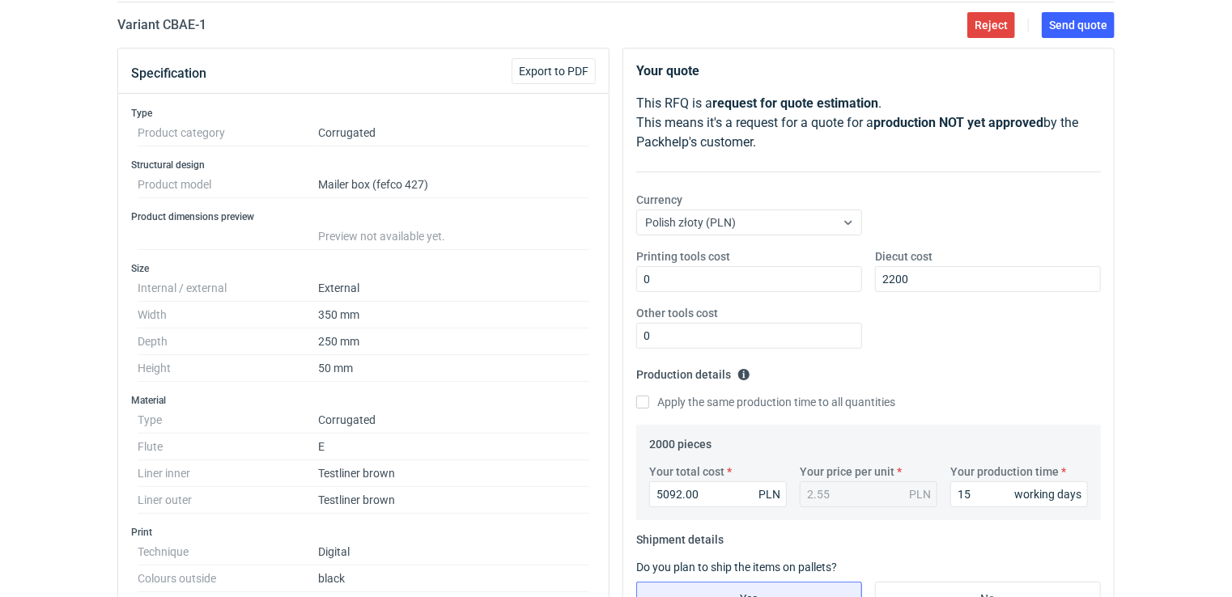
scroll to position [121, 0]
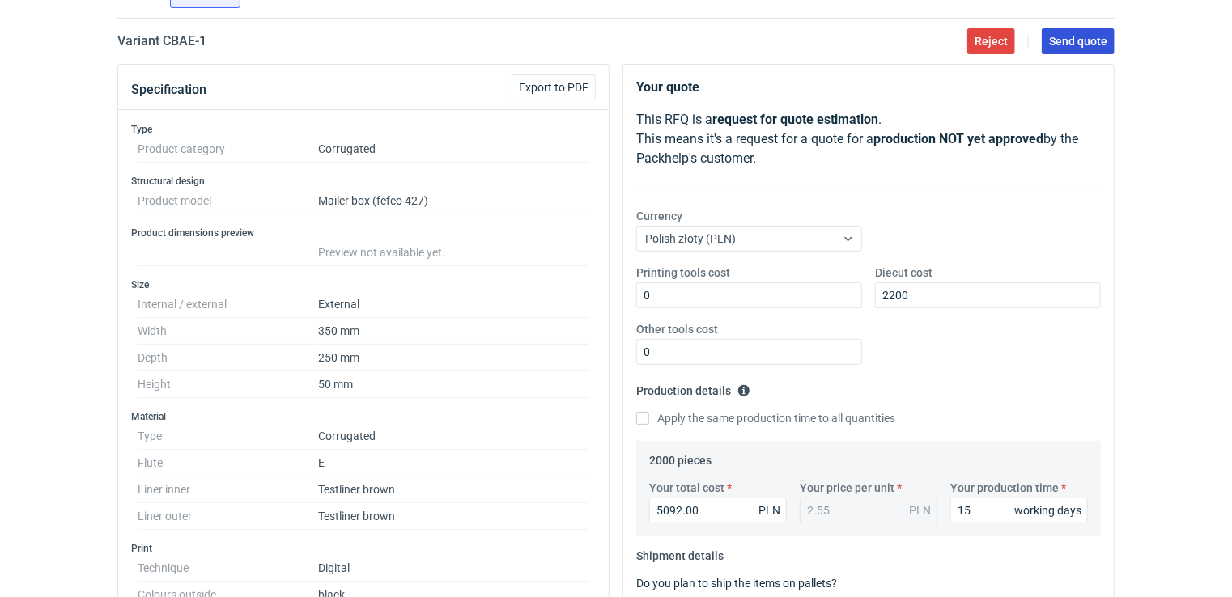
click at [1069, 42] on span "Send quote" at bounding box center [1078, 41] width 58 height 11
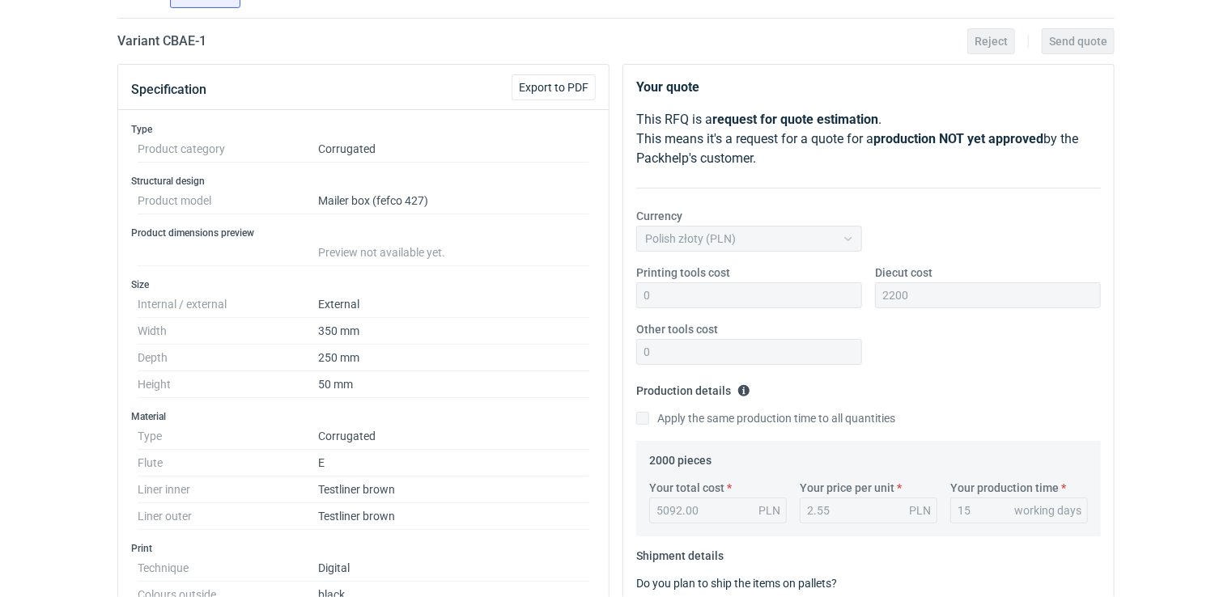
scroll to position [0, 0]
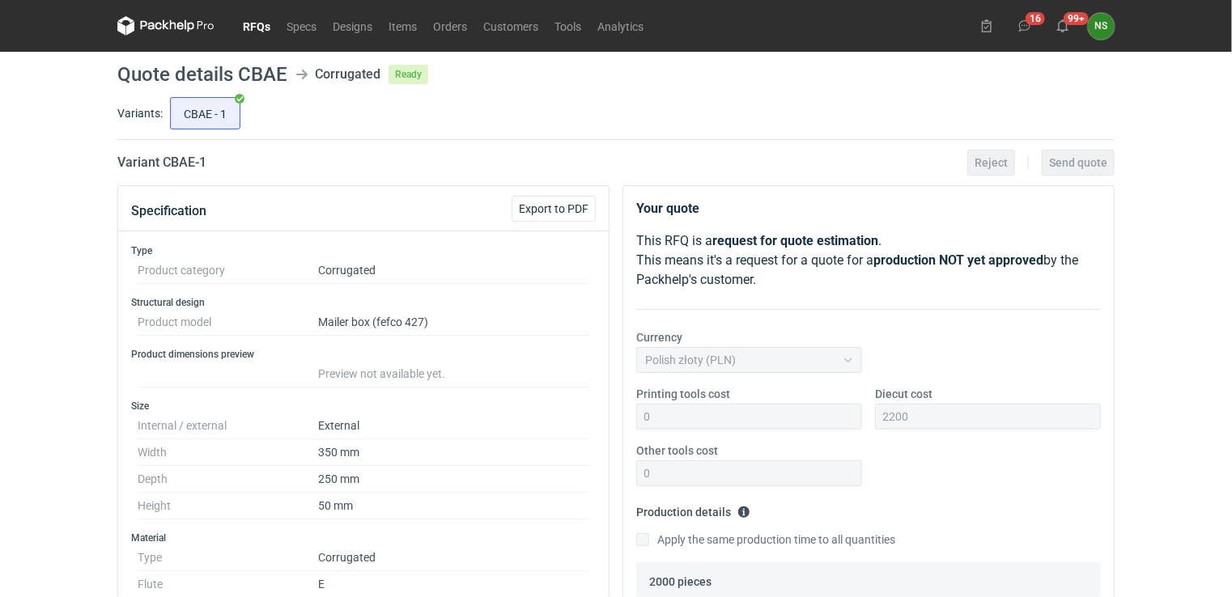
click at [259, 26] on link "RFQs" at bounding box center [257, 25] width 44 height 19
